Goal: Navigation & Orientation: Find specific page/section

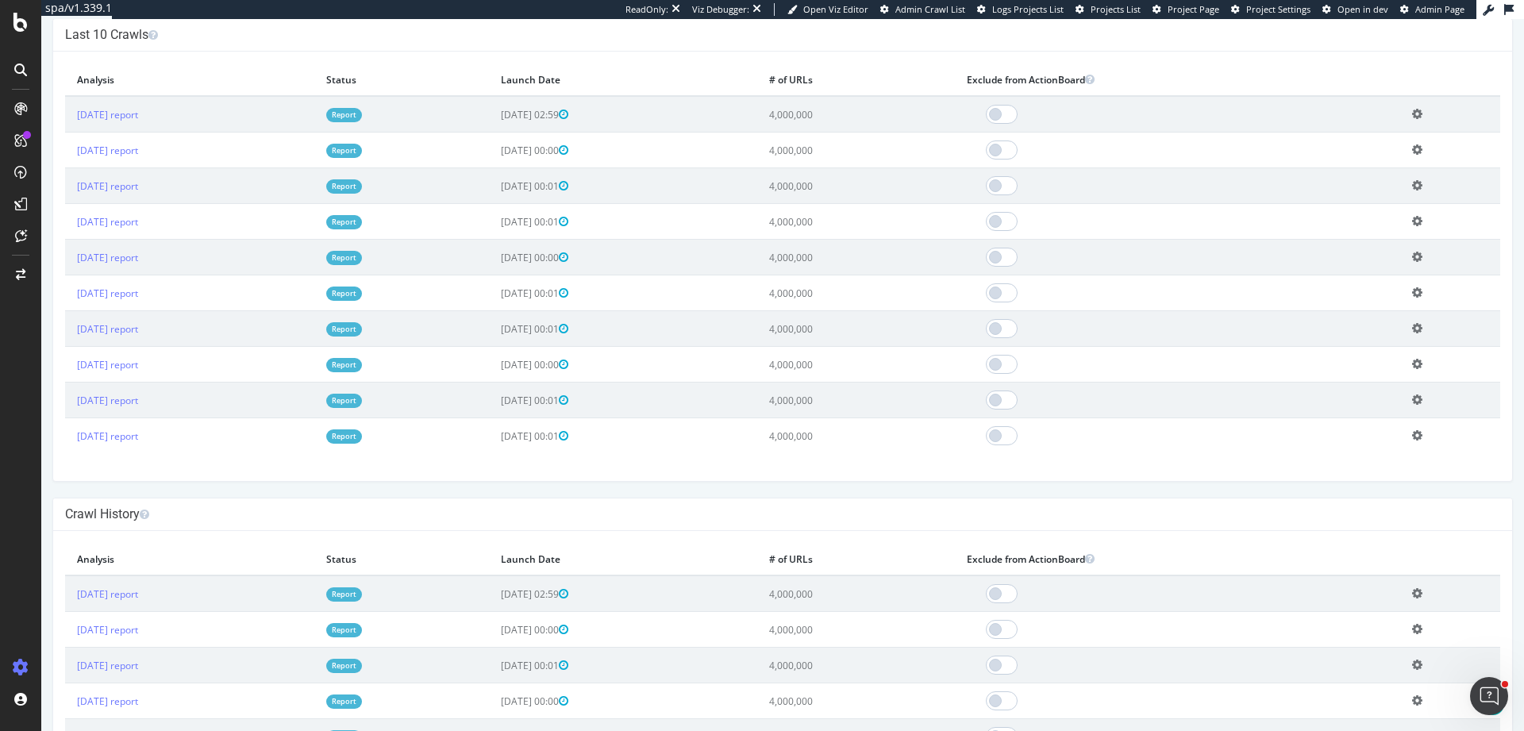
scroll to position [655, 0]
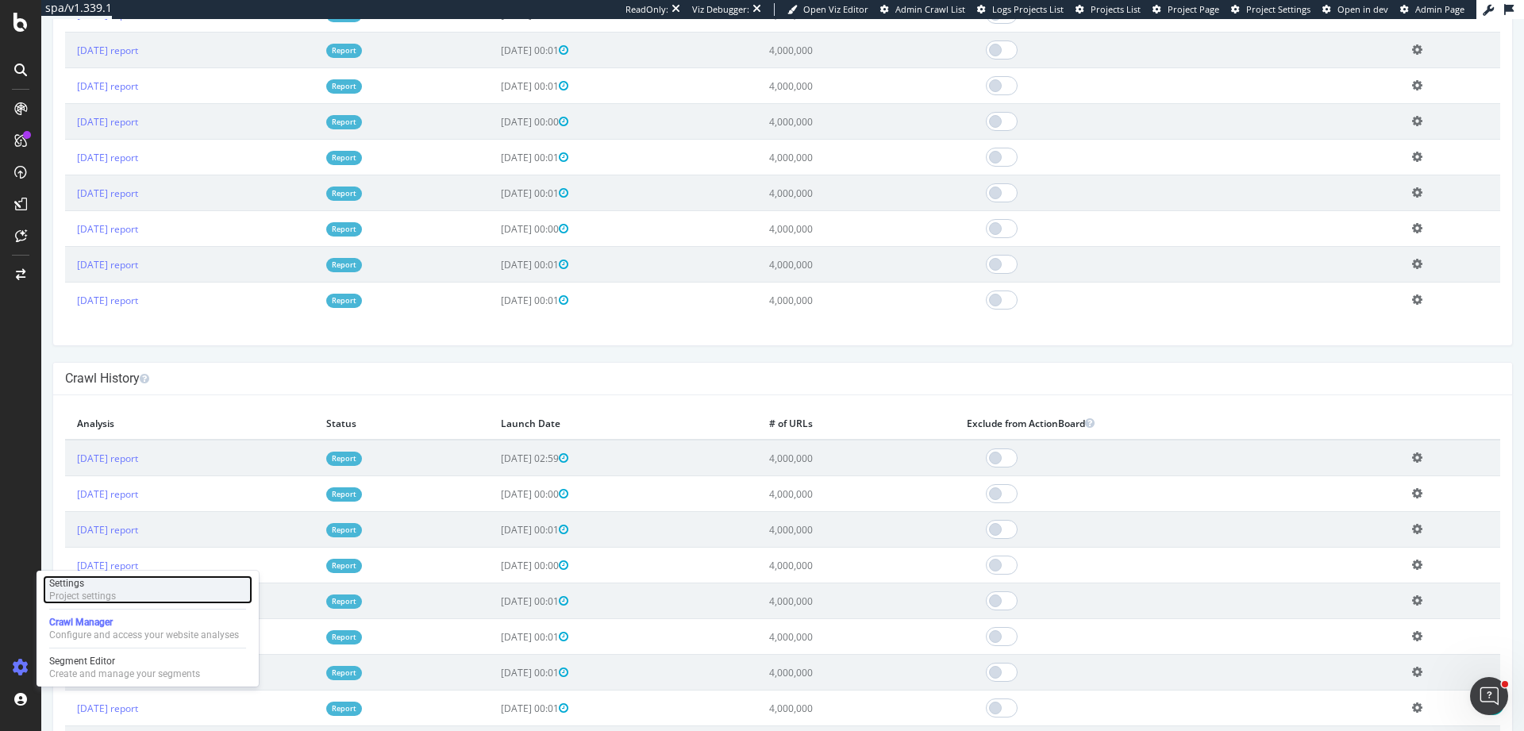
click at [126, 591] on div "Settings Project settings" at bounding box center [148, 589] width 210 height 29
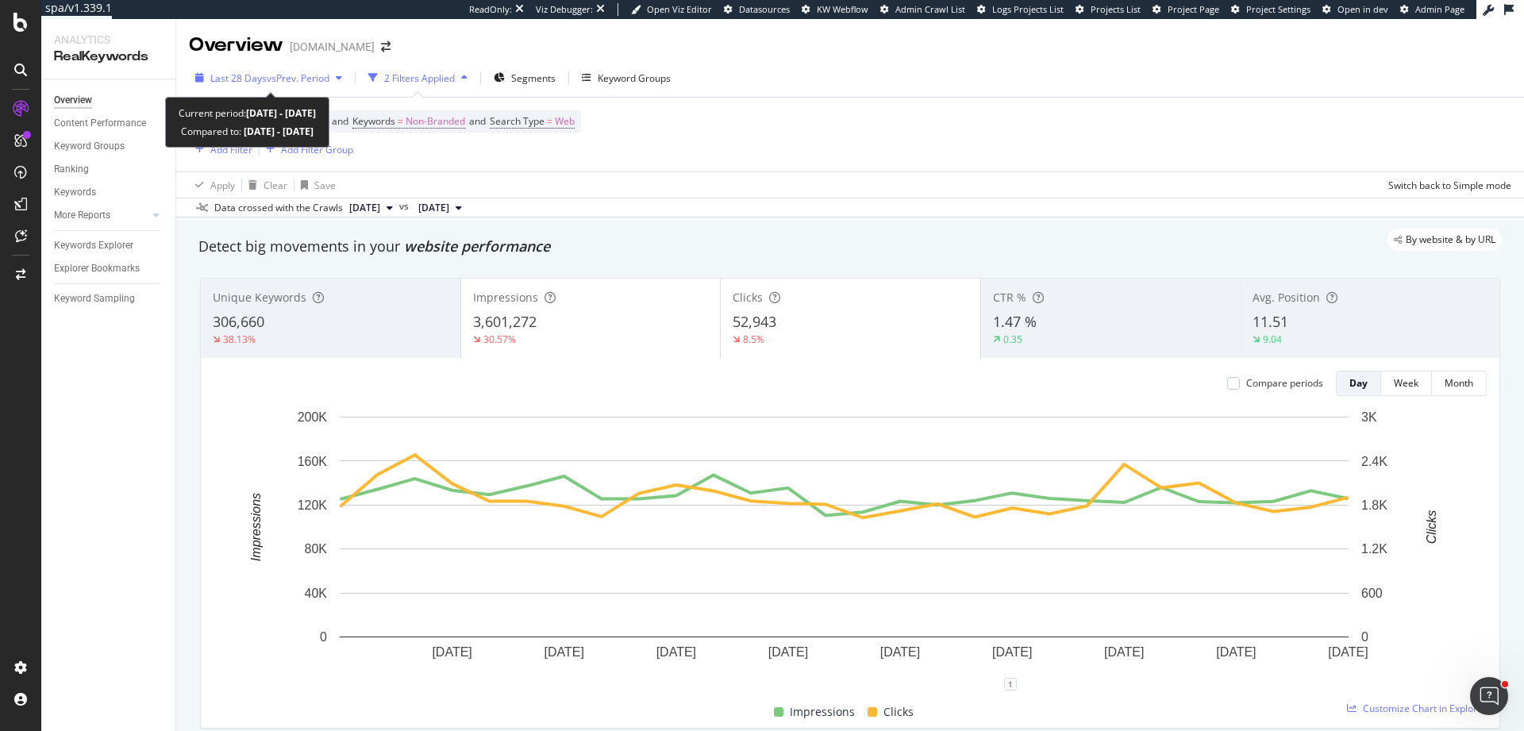
click at [262, 74] on span "Last 28 Days" at bounding box center [238, 77] width 56 height 13
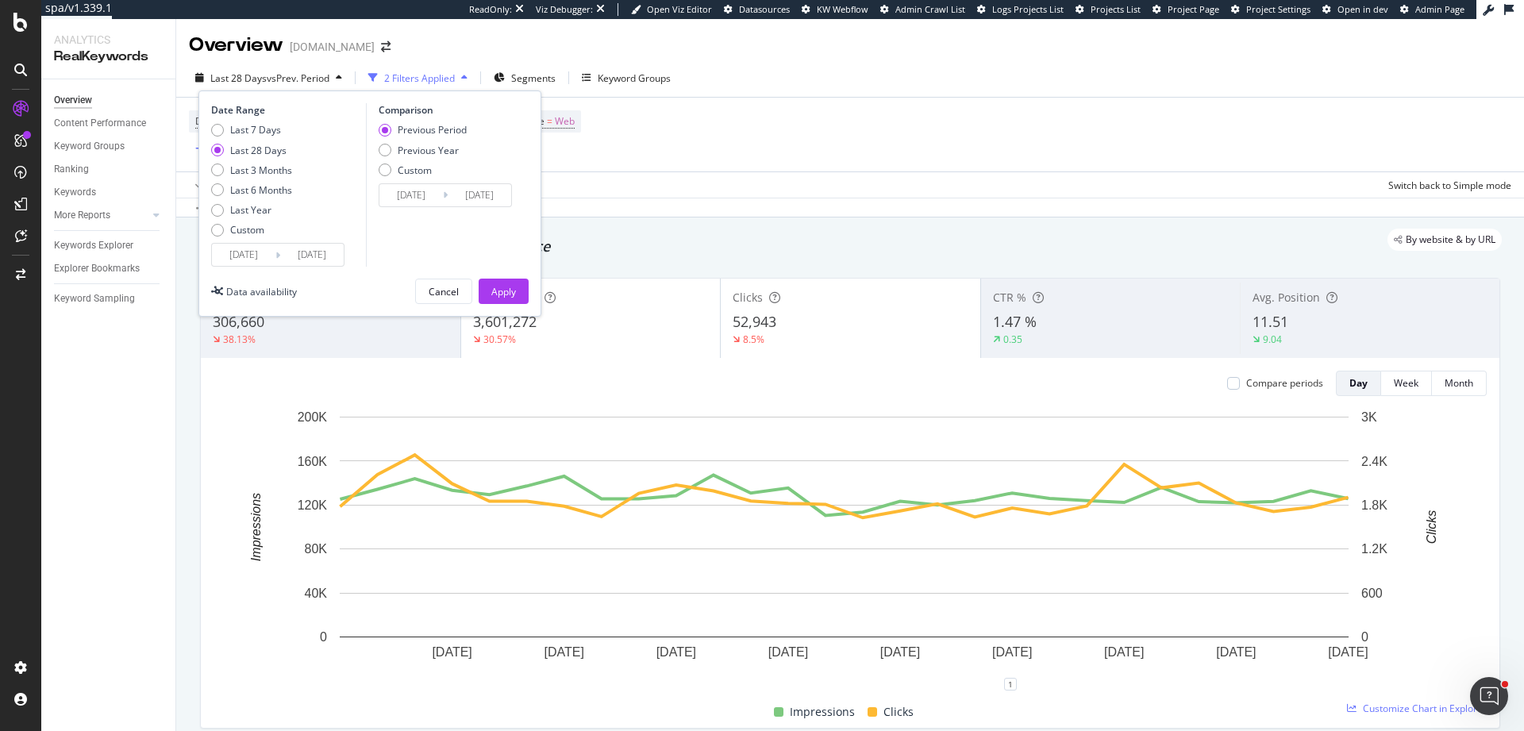
click at [918, 111] on div "Device = All and Country = All and Keywords = Non-Branded and Search Type = Web…" at bounding box center [850, 135] width 1322 height 74
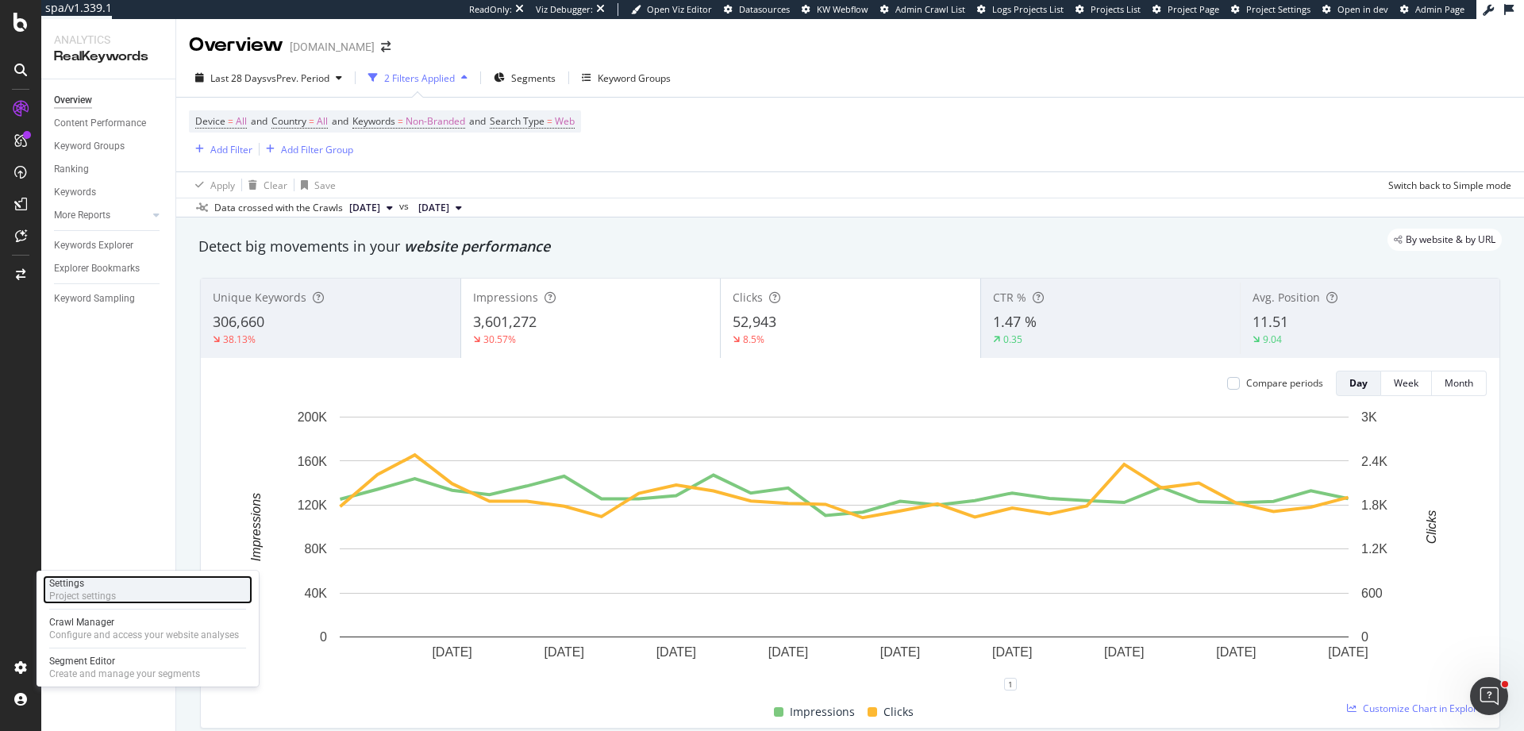
click at [106, 600] on div "Project settings" at bounding box center [82, 596] width 67 height 13
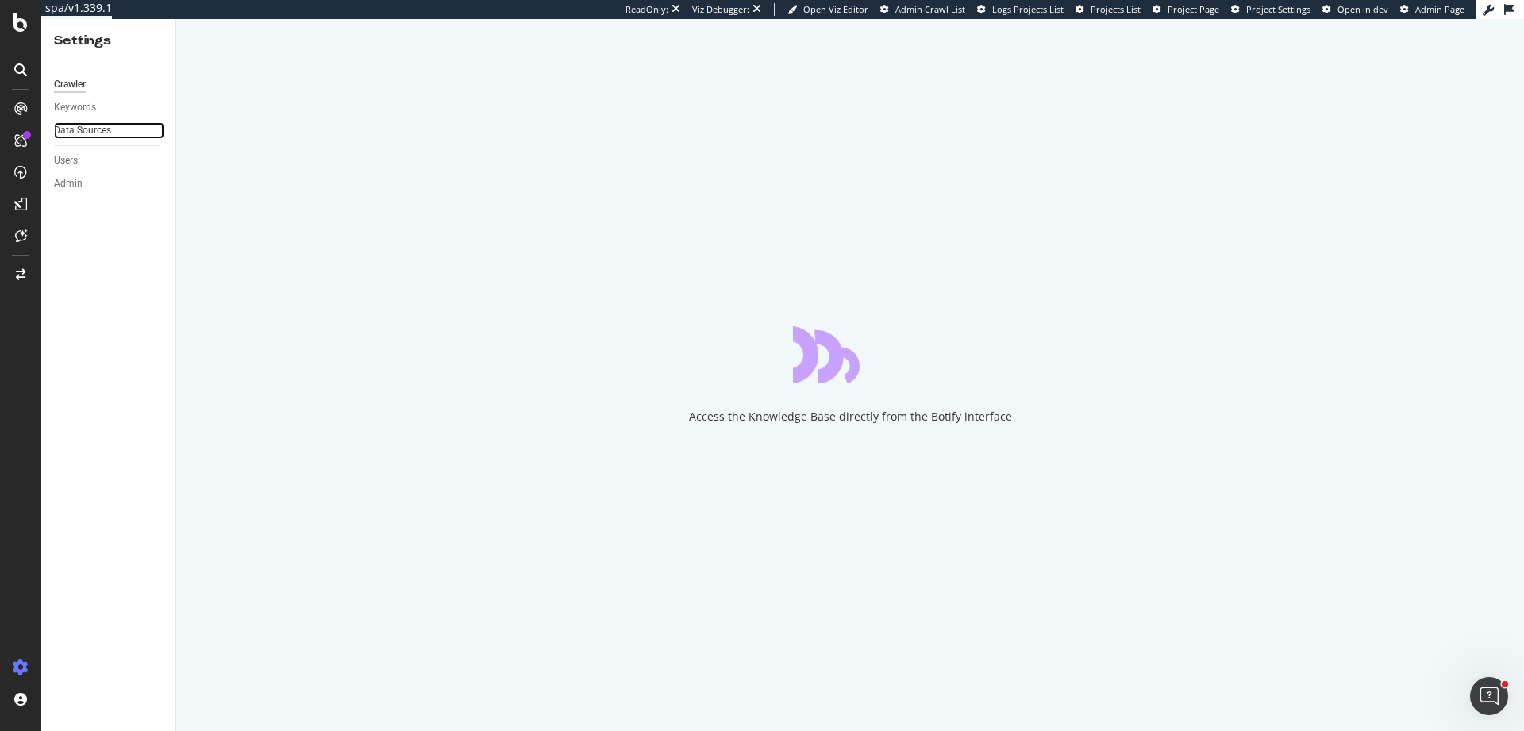
click at [78, 131] on div "Data Sources" at bounding box center [82, 130] width 57 height 17
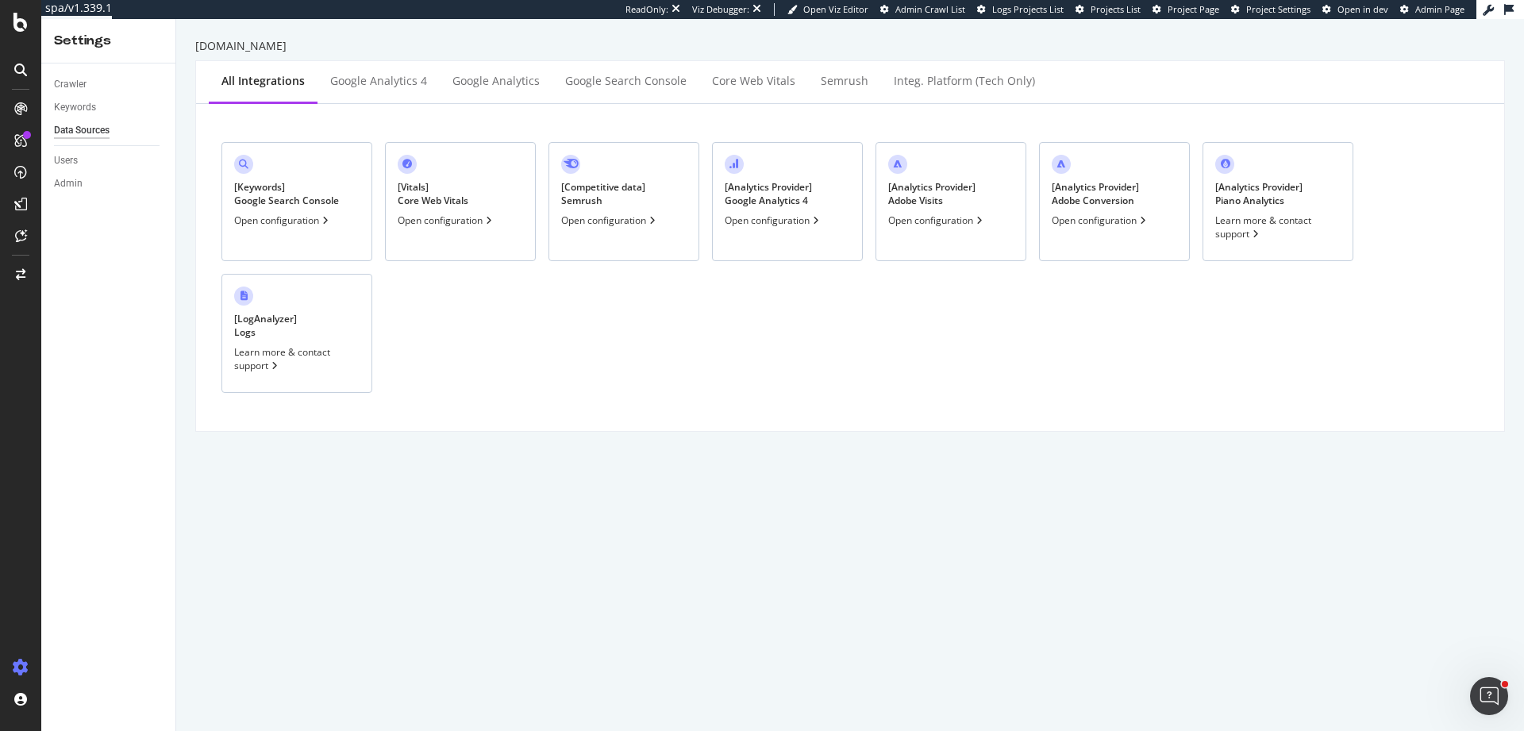
click at [53, 111] on div "Crawler Keywords Data Sources Users Admin" at bounding box center [108, 398] width 134 height 668
click at [60, 105] on div "Keywords" at bounding box center [75, 107] width 42 height 17
